Goal: Task Accomplishment & Management: Use online tool/utility

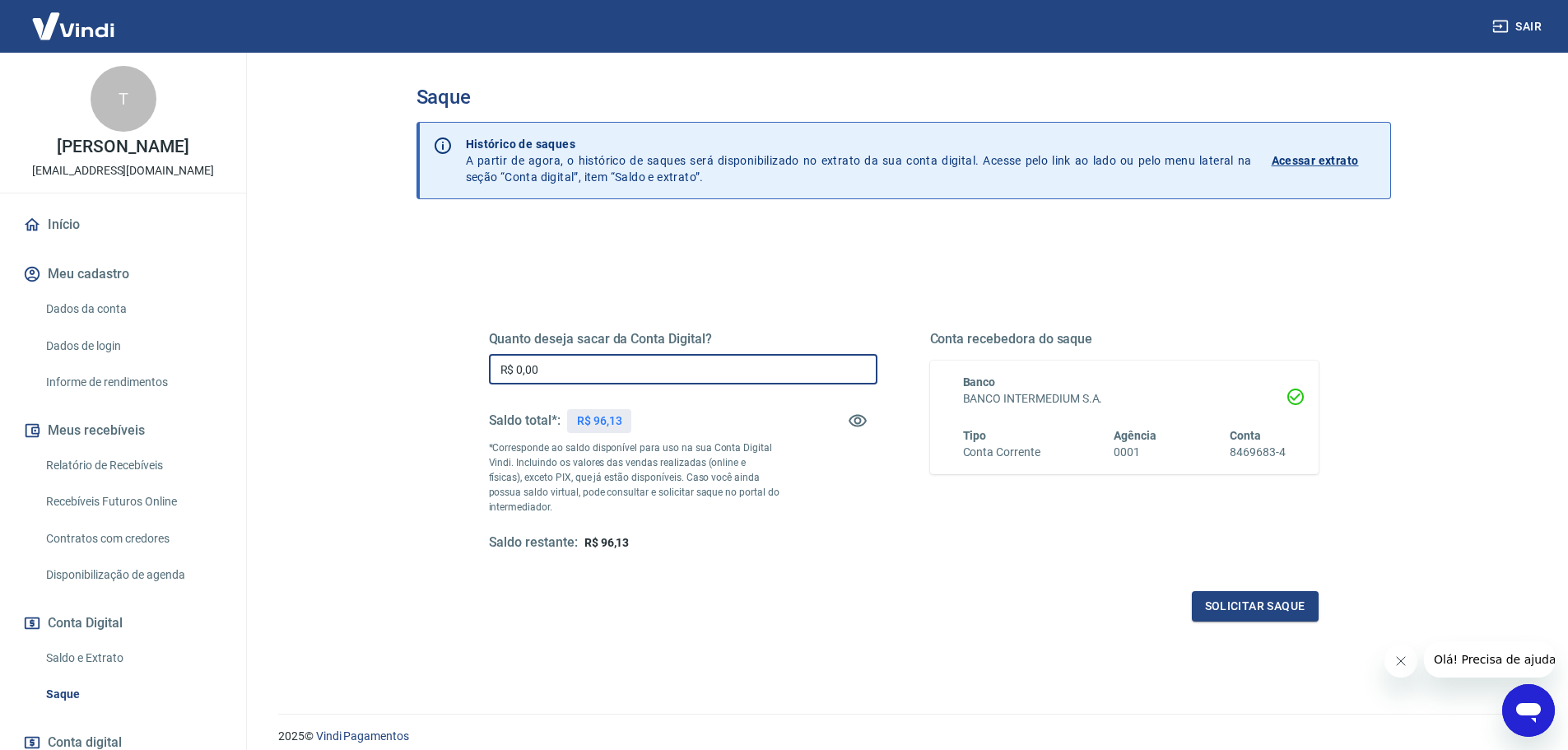
drag, startPoint x: 648, startPoint y: 373, endPoint x: 559, endPoint y: 363, distance: 89.6
click at [559, 363] on input "R$ 0,00" at bounding box center [683, 369] width 389 height 31
drag, startPoint x: 565, startPoint y: 365, endPoint x: 475, endPoint y: 363, distance: 90.0
click at [475, 363] on div "Quanto deseja sacar da Conta Digital? R$ 0,00 ​ Saldo total*: R$ 96,13 *Corresp…" at bounding box center [904, 450] width 869 height 383
type input "R$ 96,13"
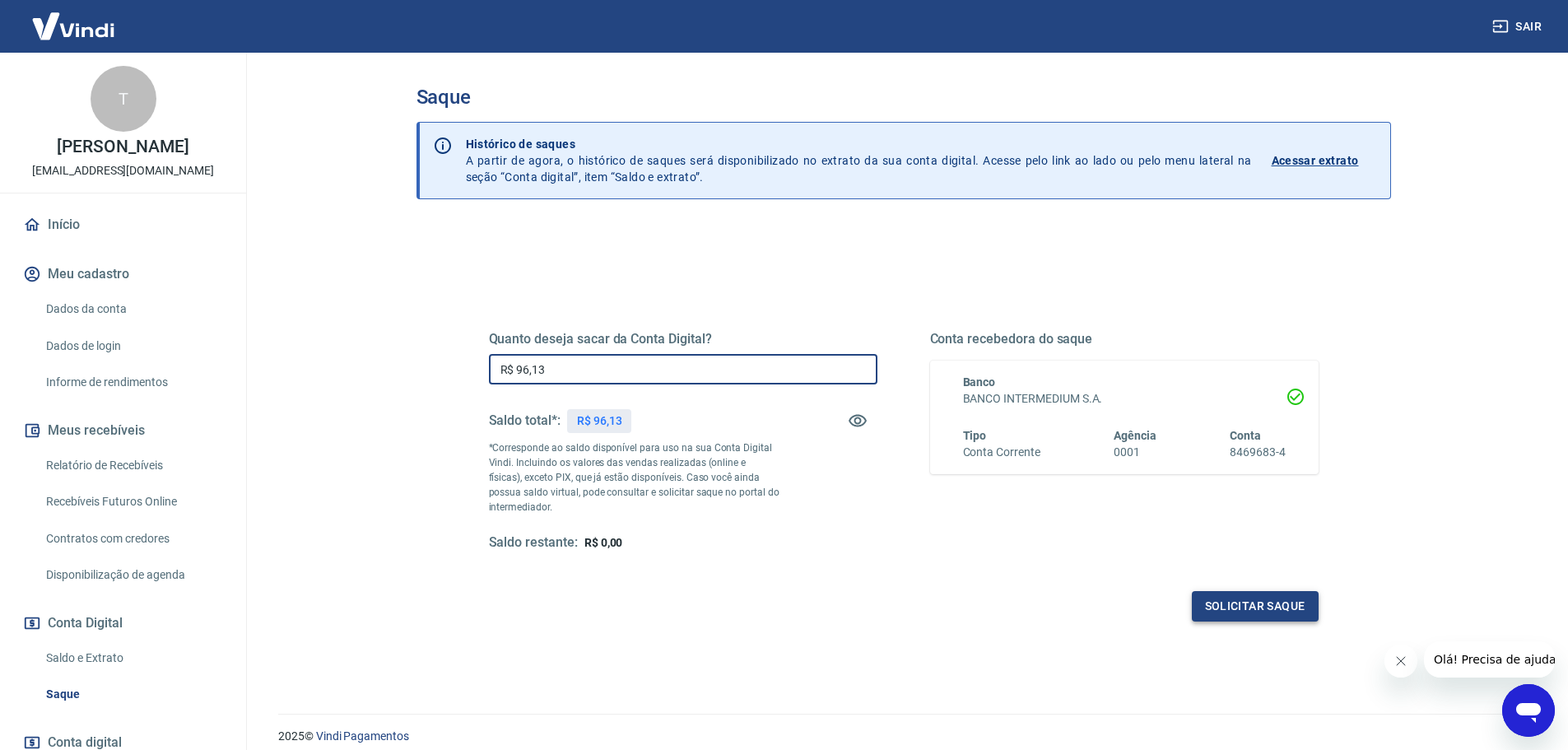
click at [1243, 611] on button "Solicitar saque" at bounding box center [1255, 606] width 127 height 31
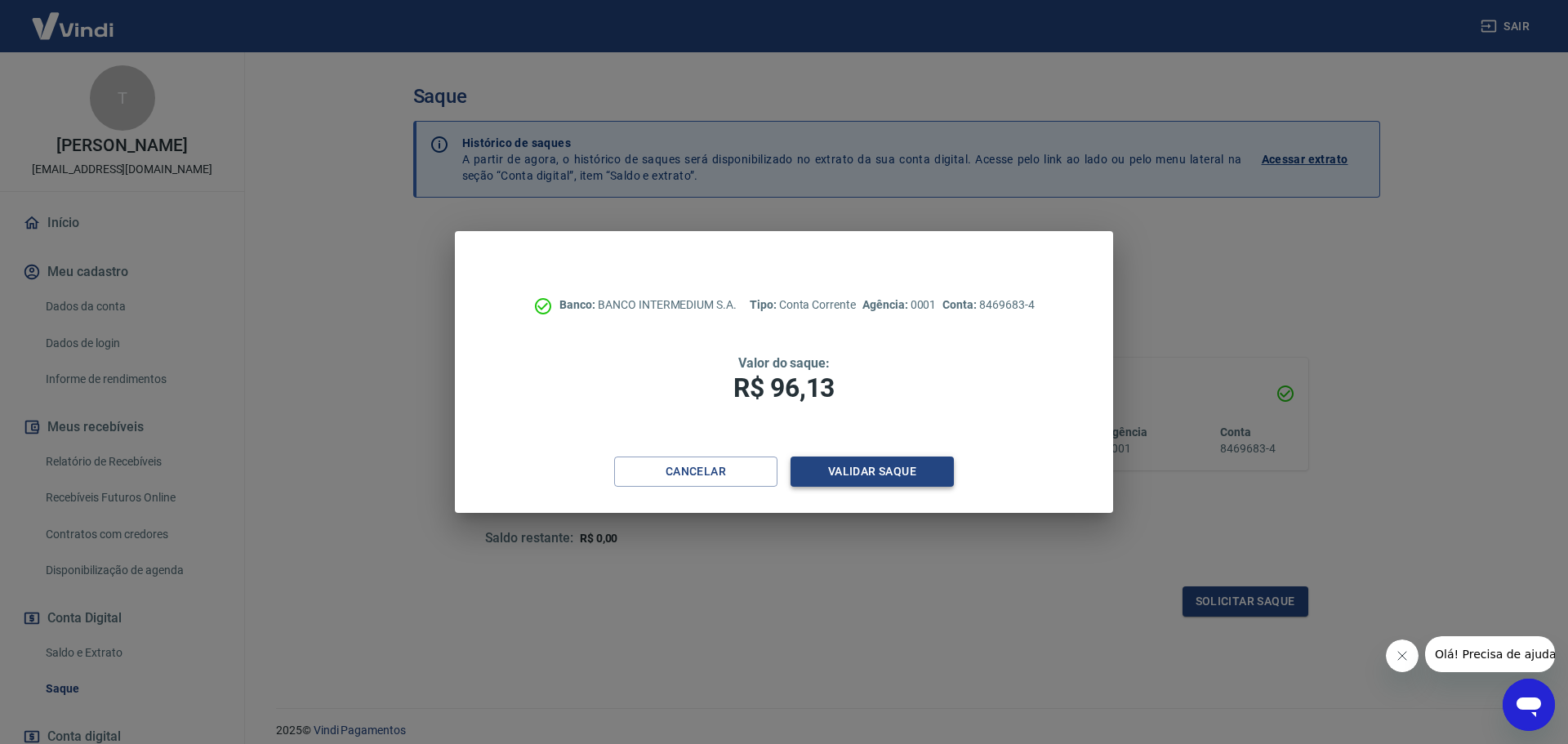
click at [867, 475] on button "Validar saque" at bounding box center [872, 472] width 164 height 30
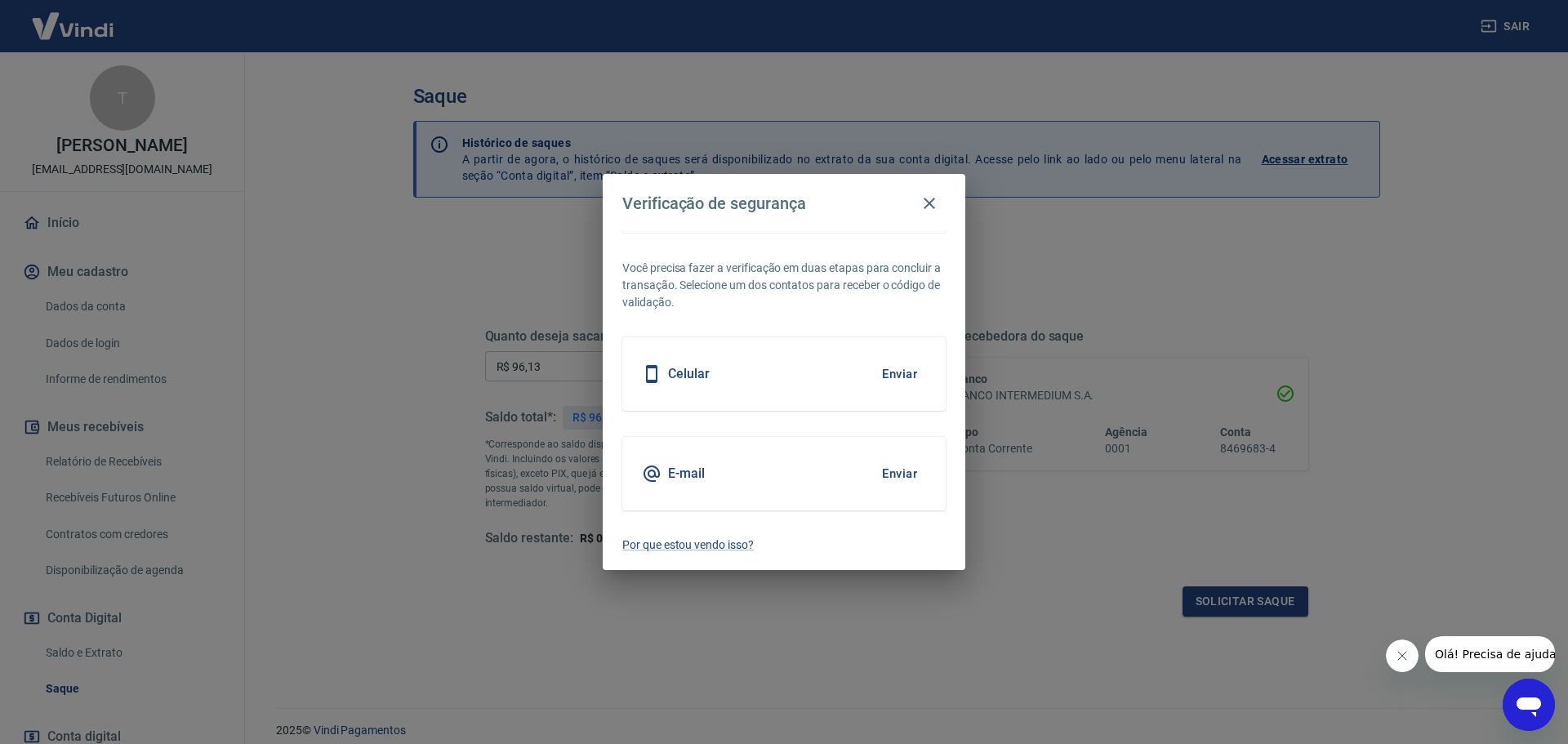
click at [873, 383] on button "Enviar" at bounding box center [899, 374] width 53 height 35
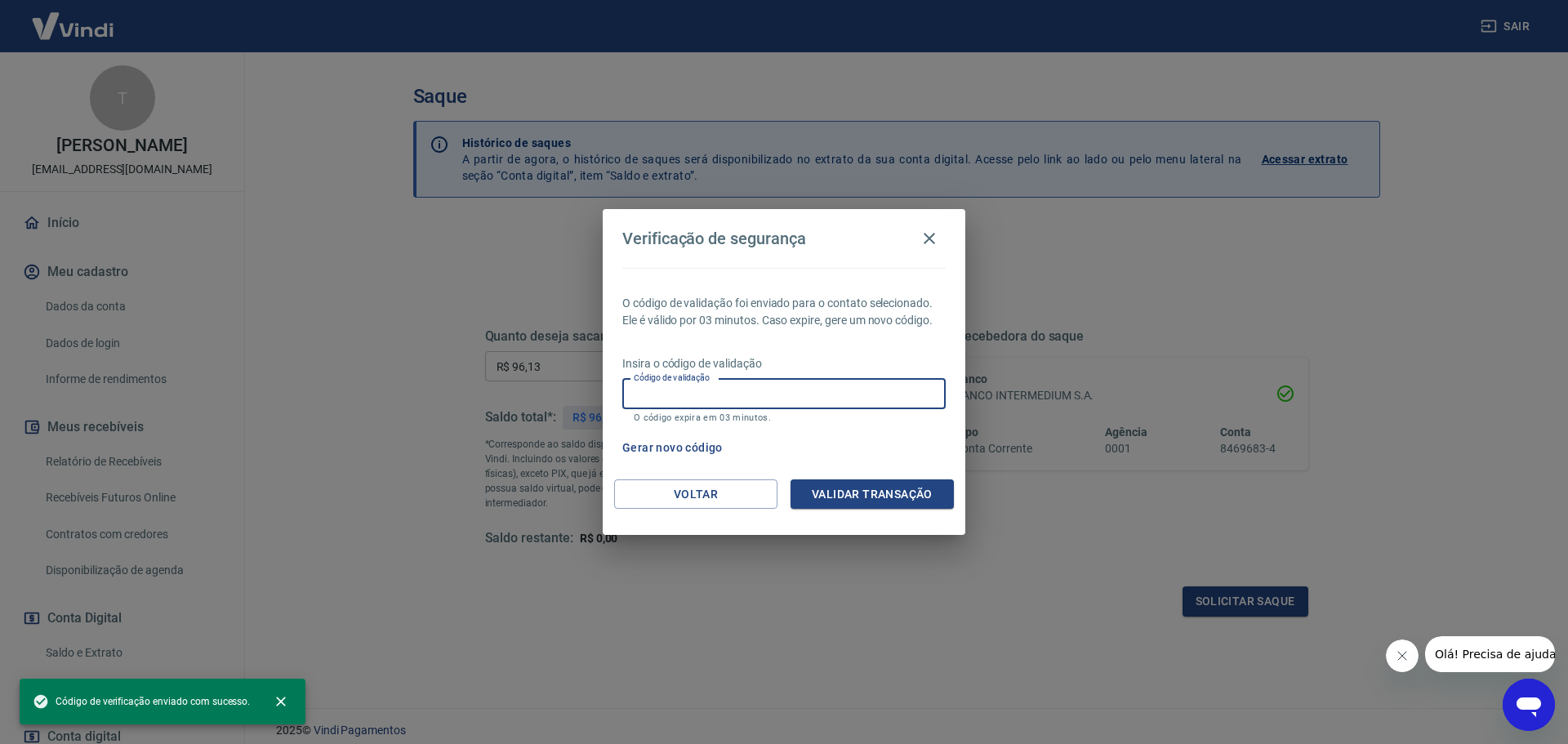
click at [827, 403] on input "Código de validação" at bounding box center [784, 394] width 323 height 30
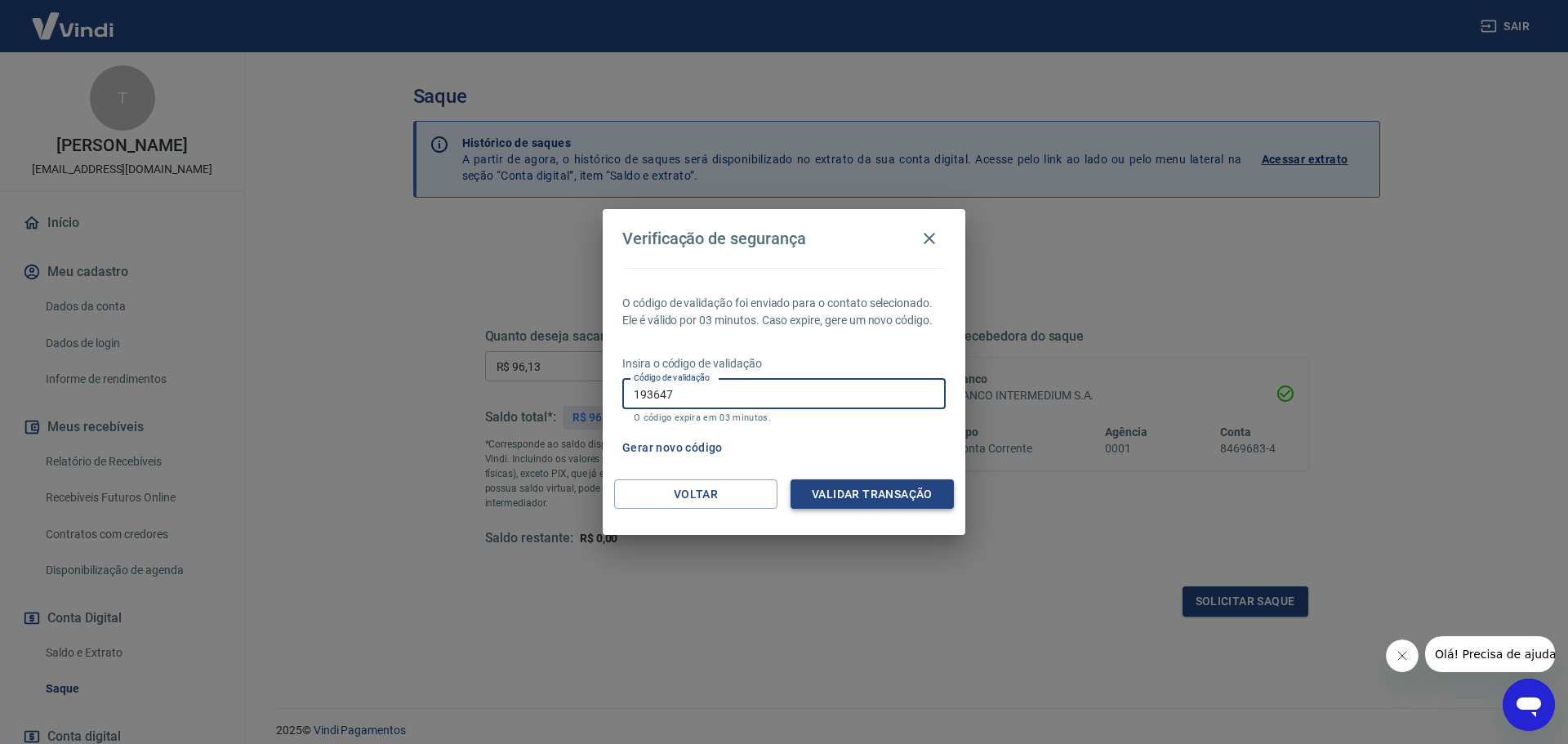
type input "193647"
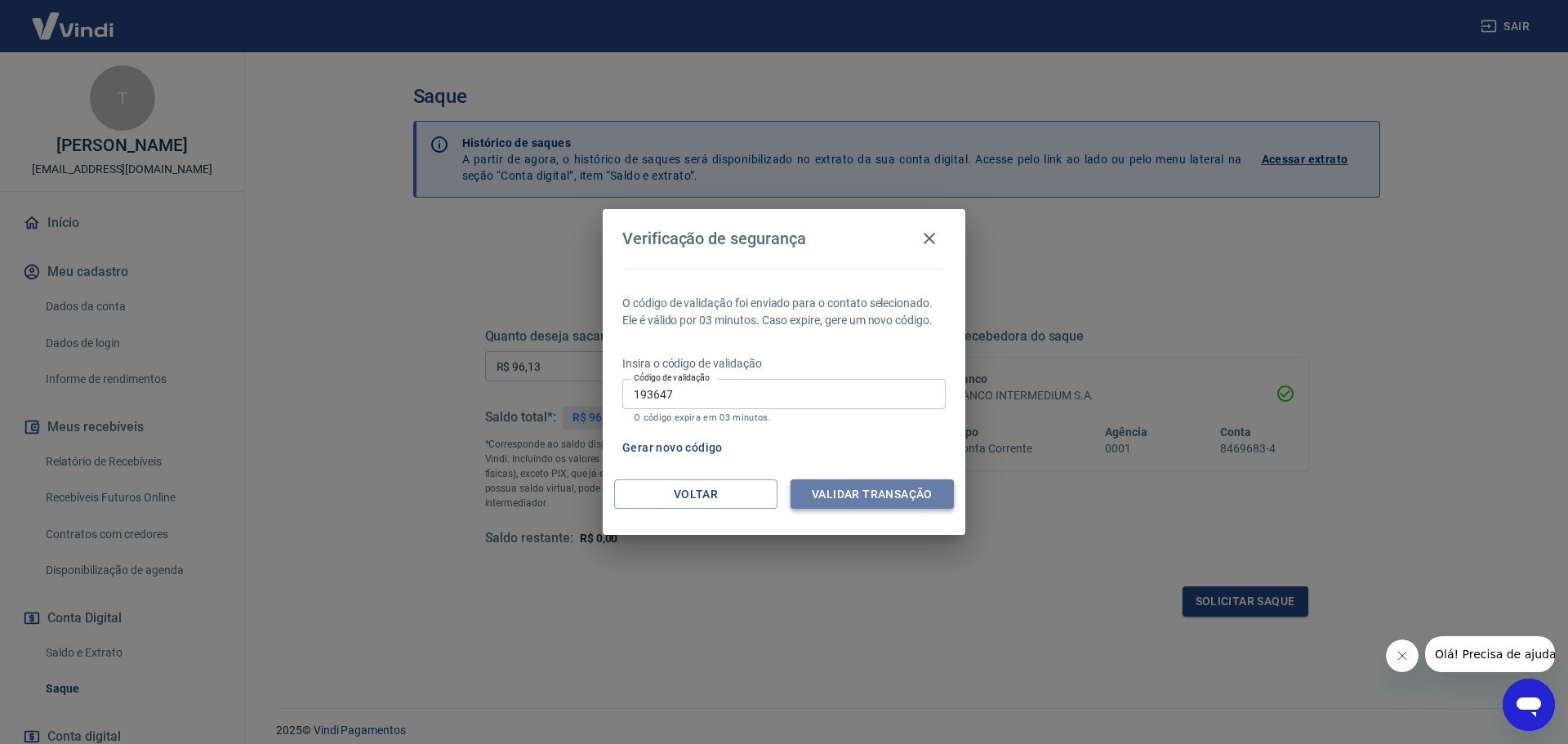
click at [875, 497] on button "Validar transação" at bounding box center [872, 494] width 164 height 30
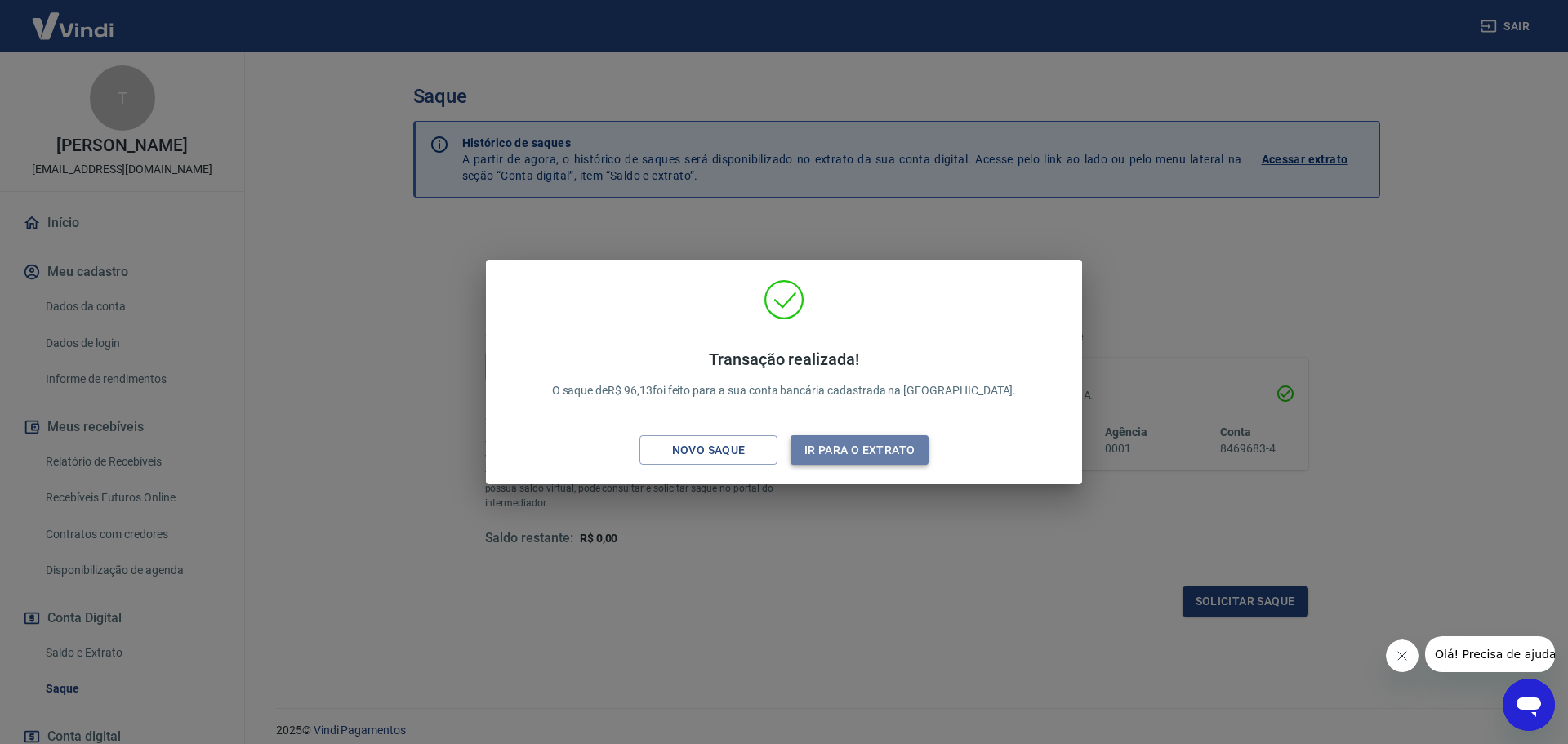
click at [876, 454] on button "Ir para o extrato" at bounding box center [859, 450] width 138 height 30
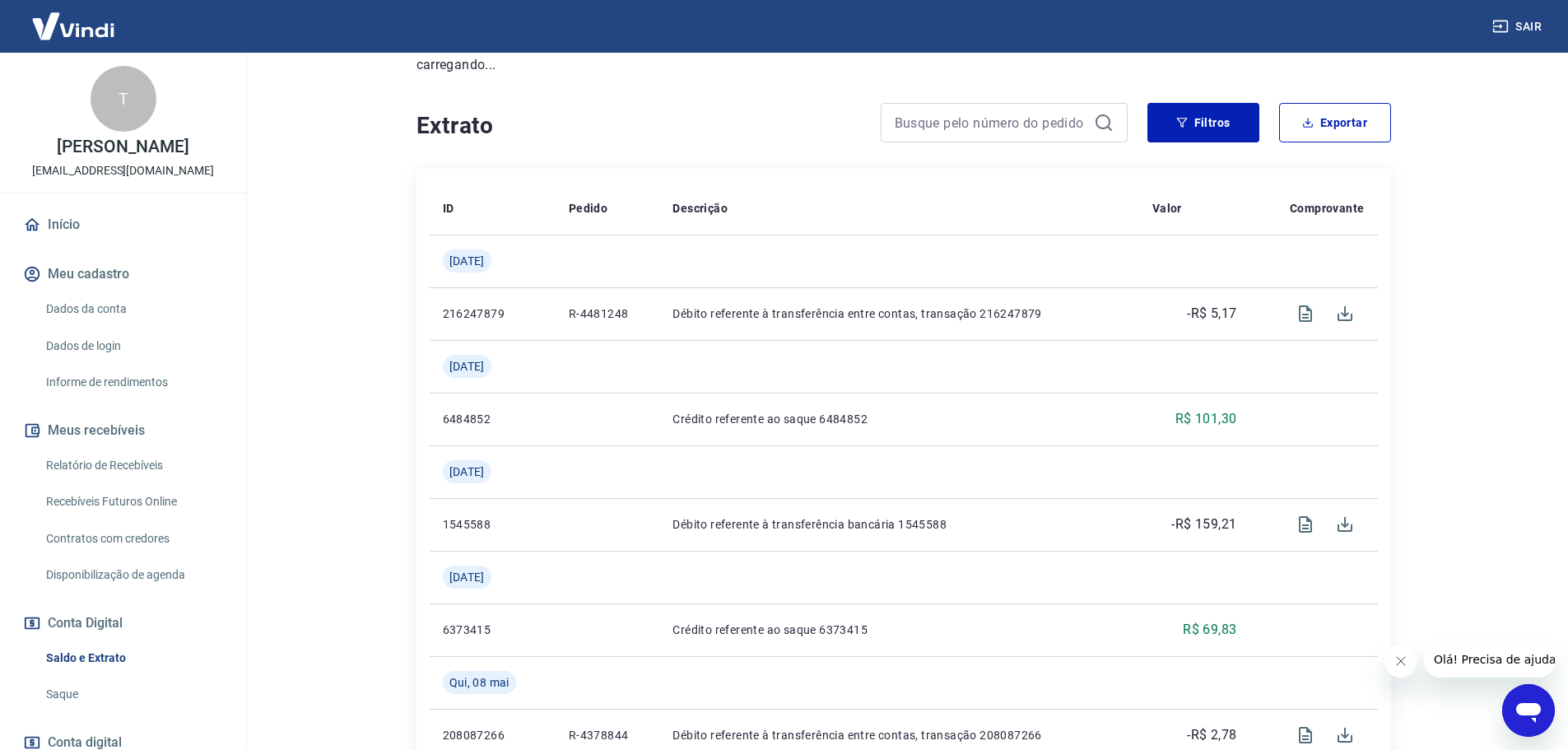
scroll to position [247, 0]
